Goal: Information Seeking & Learning: Find contact information

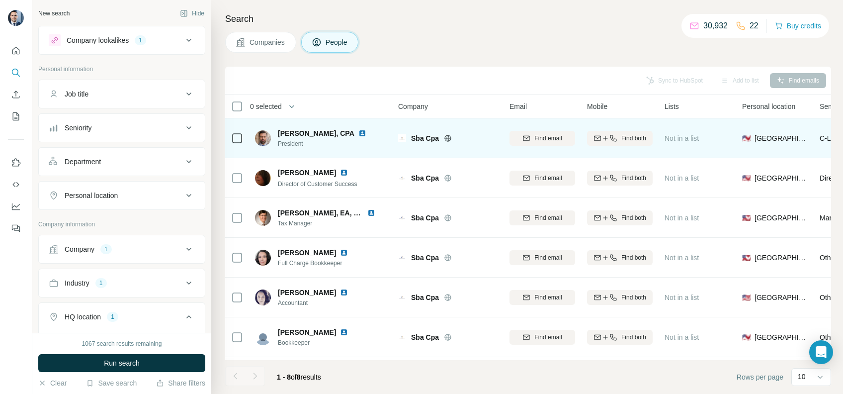
click at [358, 135] on img at bounding box center [362, 133] width 8 height 8
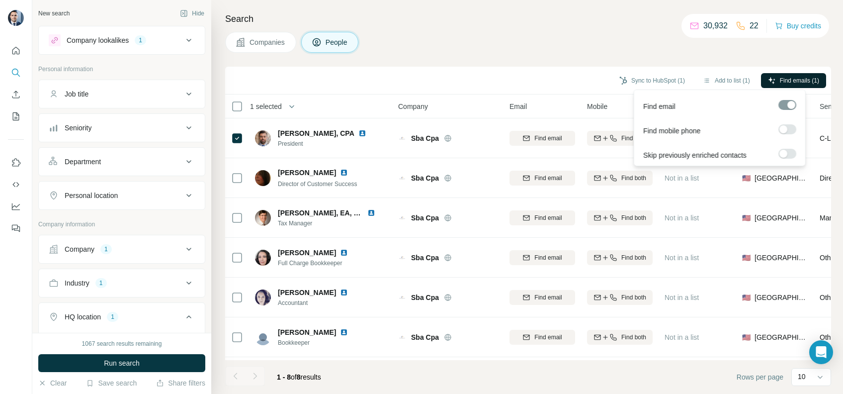
click at [780, 80] on span "Find emails (1)" at bounding box center [799, 80] width 39 height 9
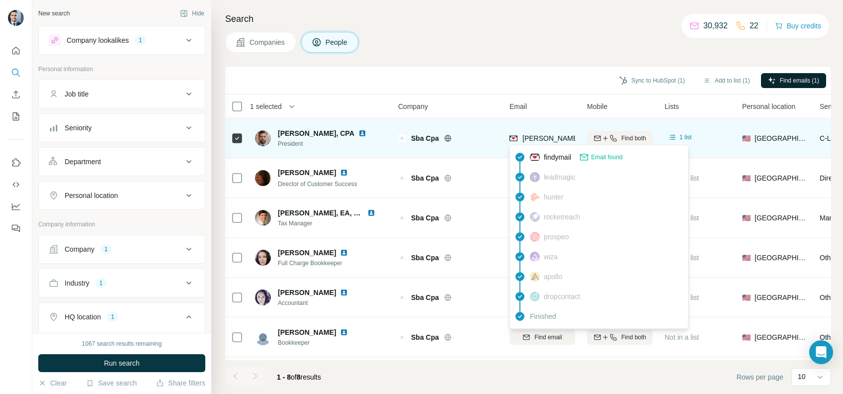
click at [549, 135] on span "[PERSON_NAME][EMAIL_ADDRESS][DOMAIN_NAME]" at bounding box center [609, 138] width 175 height 8
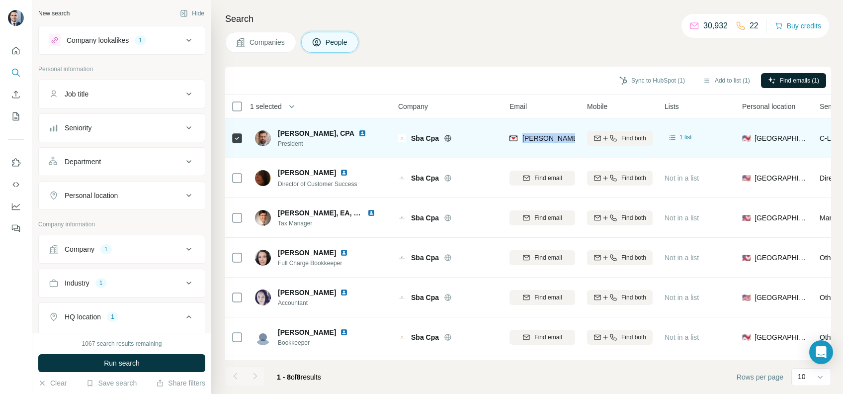
click at [549, 135] on span "[PERSON_NAME][EMAIL_ADDRESS][DOMAIN_NAME]" at bounding box center [609, 138] width 175 height 8
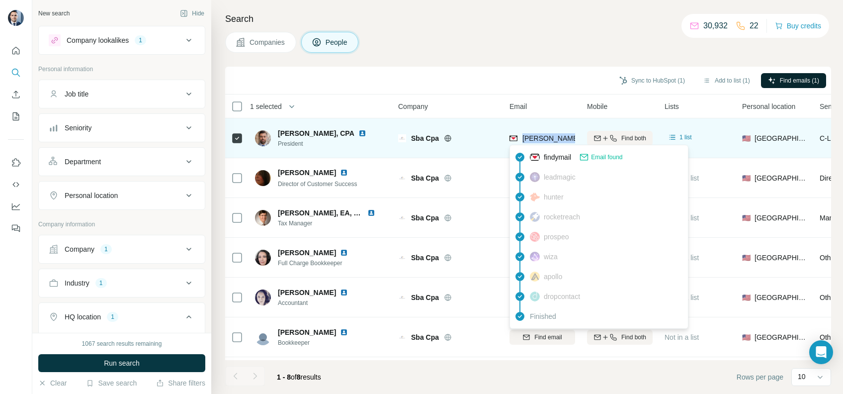
copy tr "[PERSON_NAME][EMAIL_ADDRESS][DOMAIN_NAME]"
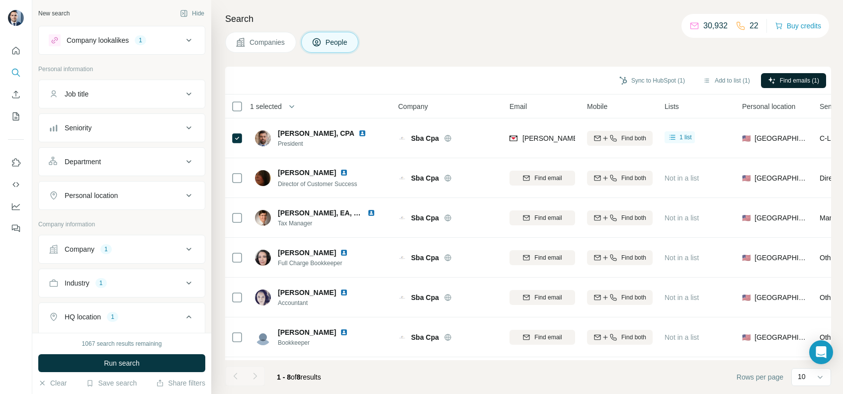
click at [462, 34] on div "Companies People" at bounding box center [528, 42] width 606 height 21
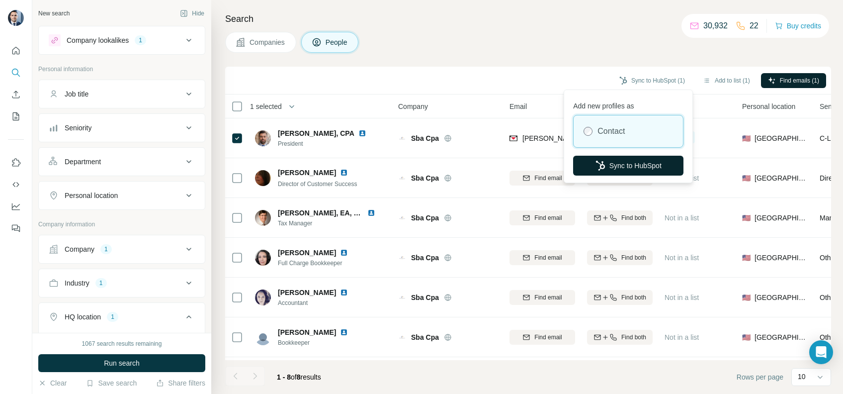
click at [617, 165] on button "Sync to HubSpot" at bounding box center [628, 166] width 110 height 20
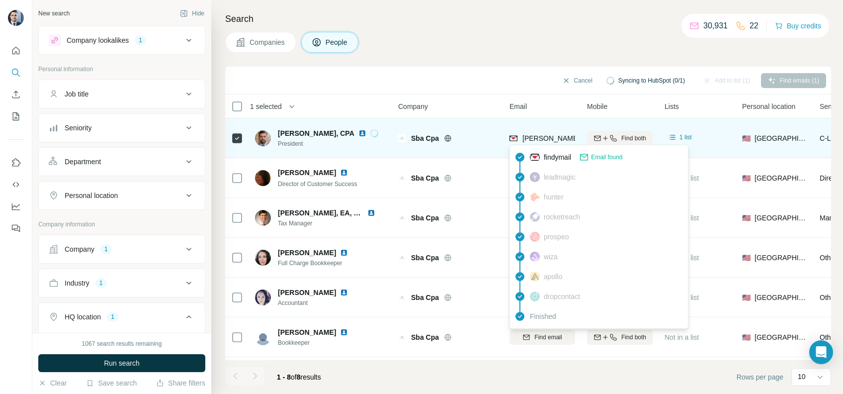
click at [543, 143] on div "[PERSON_NAME][EMAIL_ADDRESS][DOMAIN_NAME]" at bounding box center [599, 139] width 180 height 12
copy tr "[PERSON_NAME][EMAIL_ADDRESS][DOMAIN_NAME]"
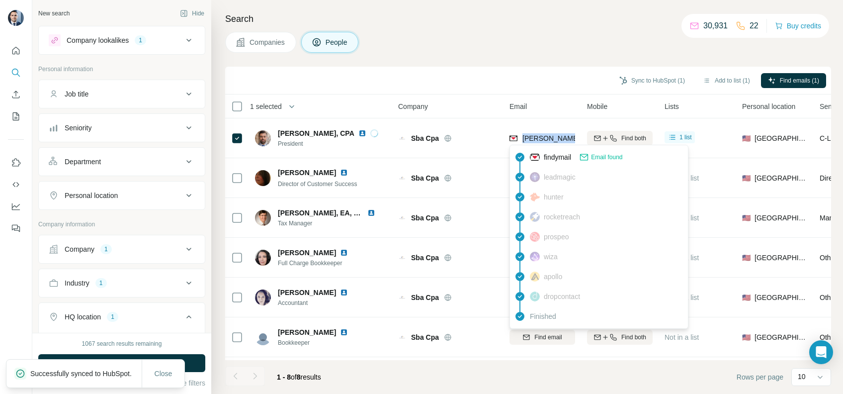
click at [244, 48] on button "Companies" at bounding box center [260, 42] width 71 height 21
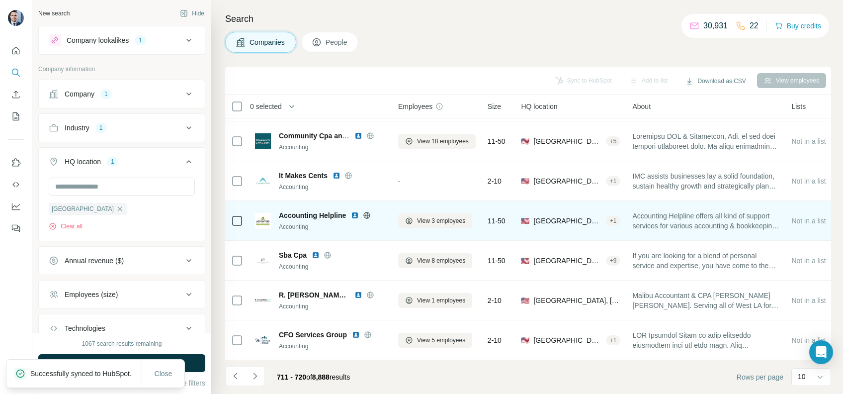
scroll to position [163, 0]
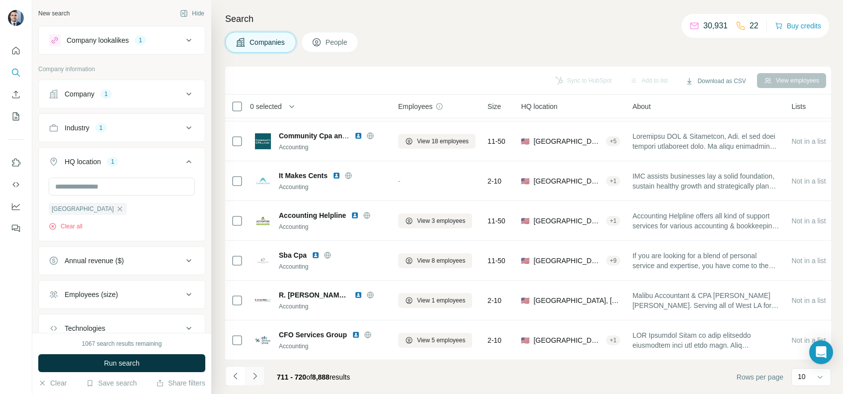
click at [251, 381] on button "Navigate to next page" at bounding box center [255, 376] width 20 height 20
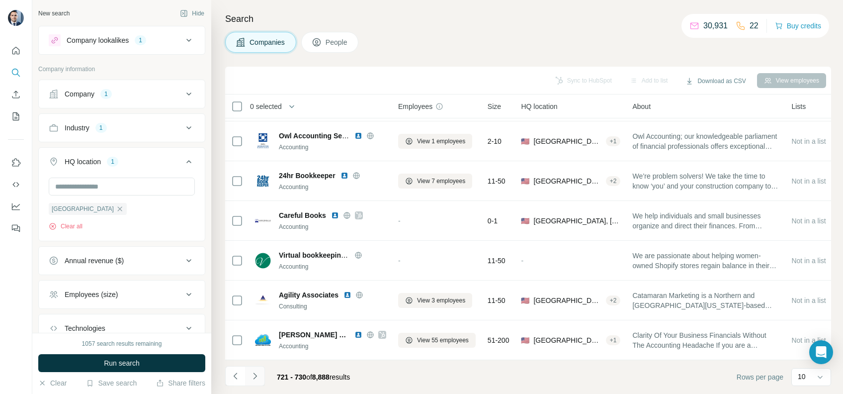
click at [260, 372] on button "Navigate to next page" at bounding box center [255, 376] width 20 height 20
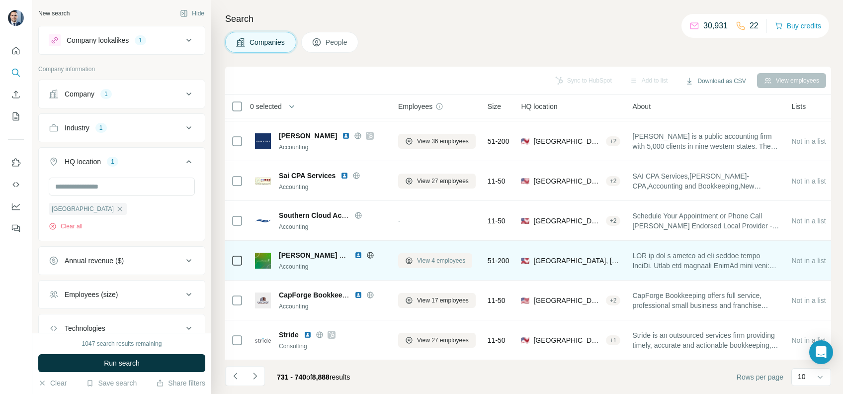
click at [433, 257] on span "View 4 employees" at bounding box center [441, 260] width 48 height 9
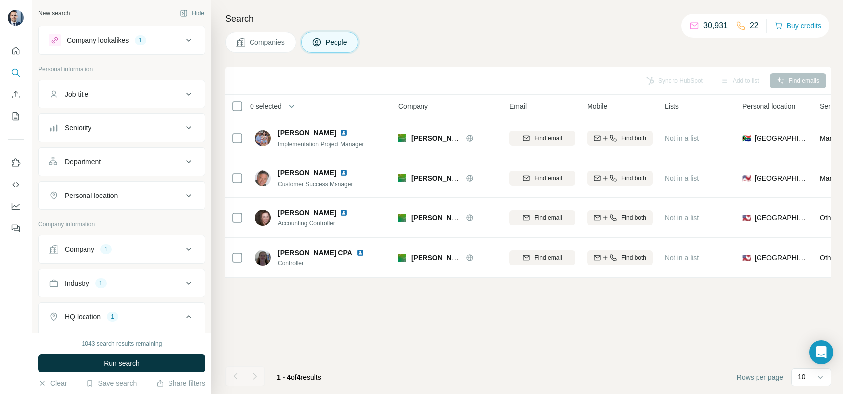
click at [274, 32] on button "Companies" at bounding box center [260, 42] width 71 height 21
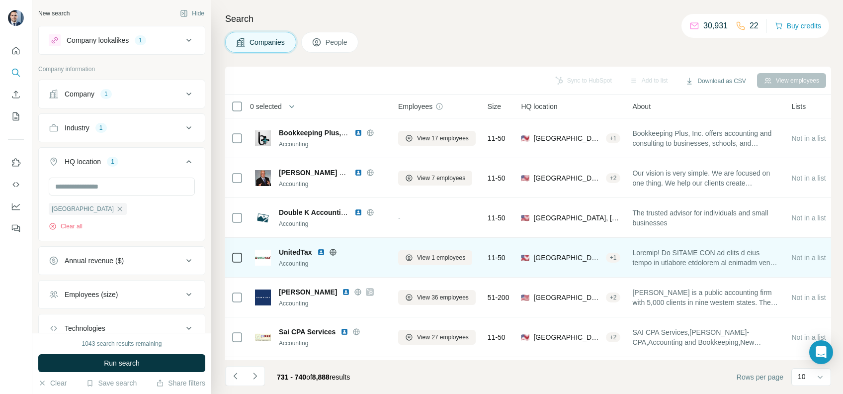
scroll to position [163, 0]
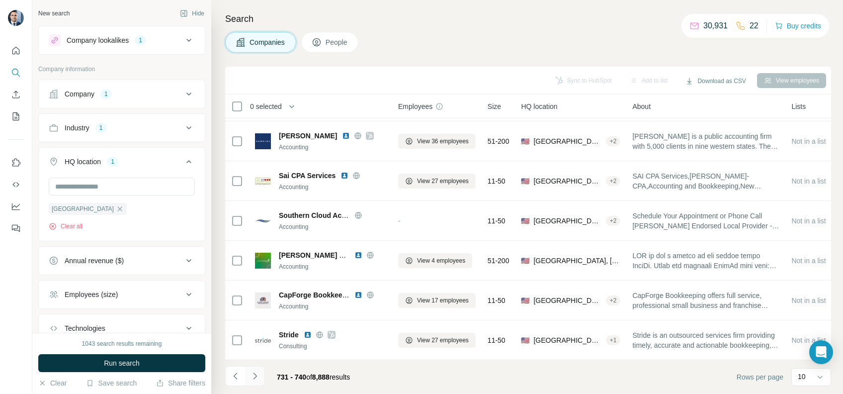
click at [256, 373] on icon "Navigate to next page" at bounding box center [255, 376] width 10 height 10
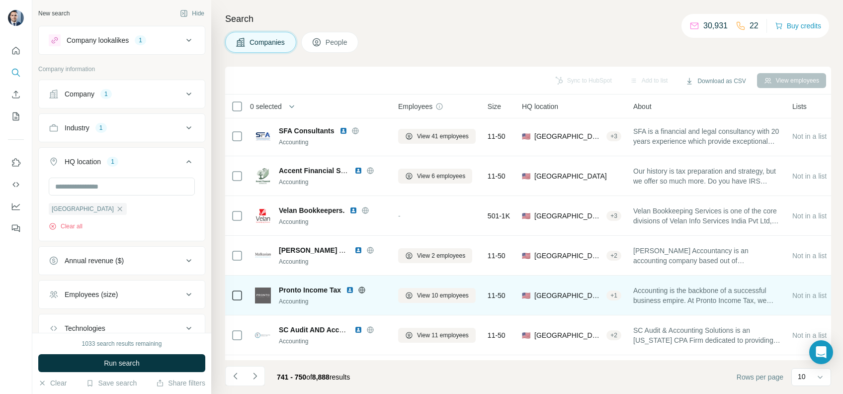
scroll to position [0, 0]
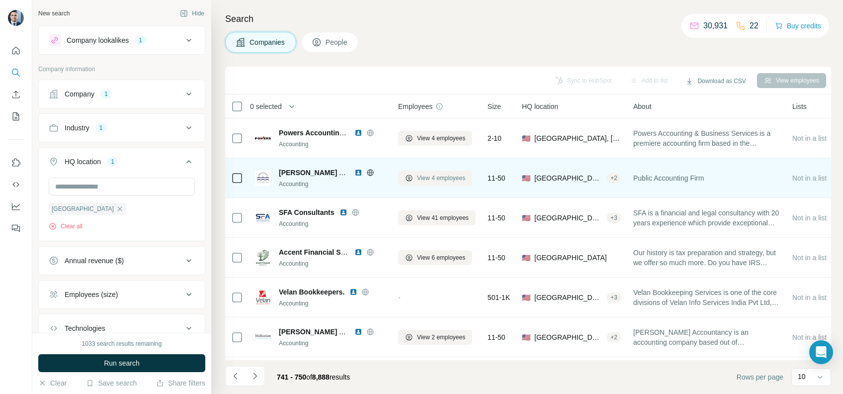
click at [429, 181] on span "View 4 employees" at bounding box center [441, 177] width 48 height 9
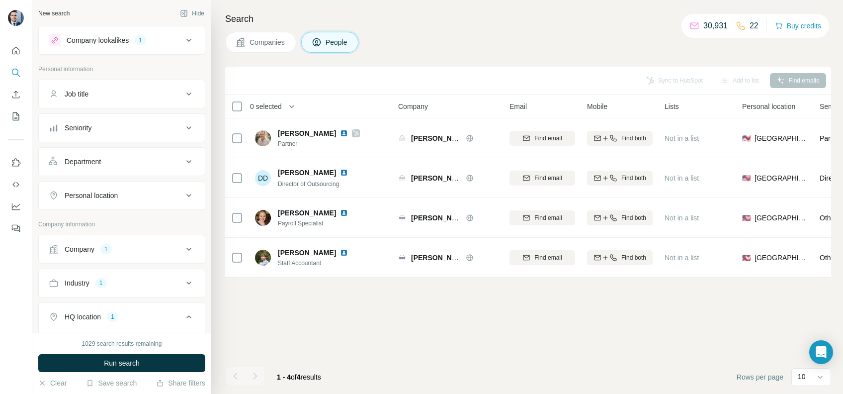
click at [271, 42] on span "Companies" at bounding box center [267, 42] width 36 height 10
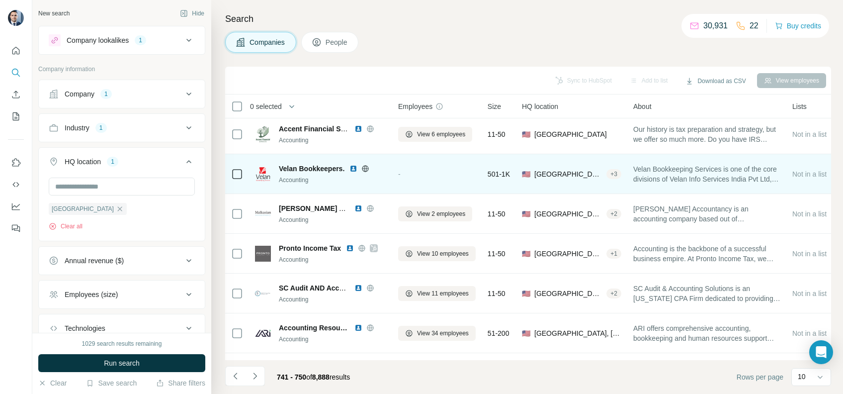
scroll to position [163, 0]
